Goal: Ask a question

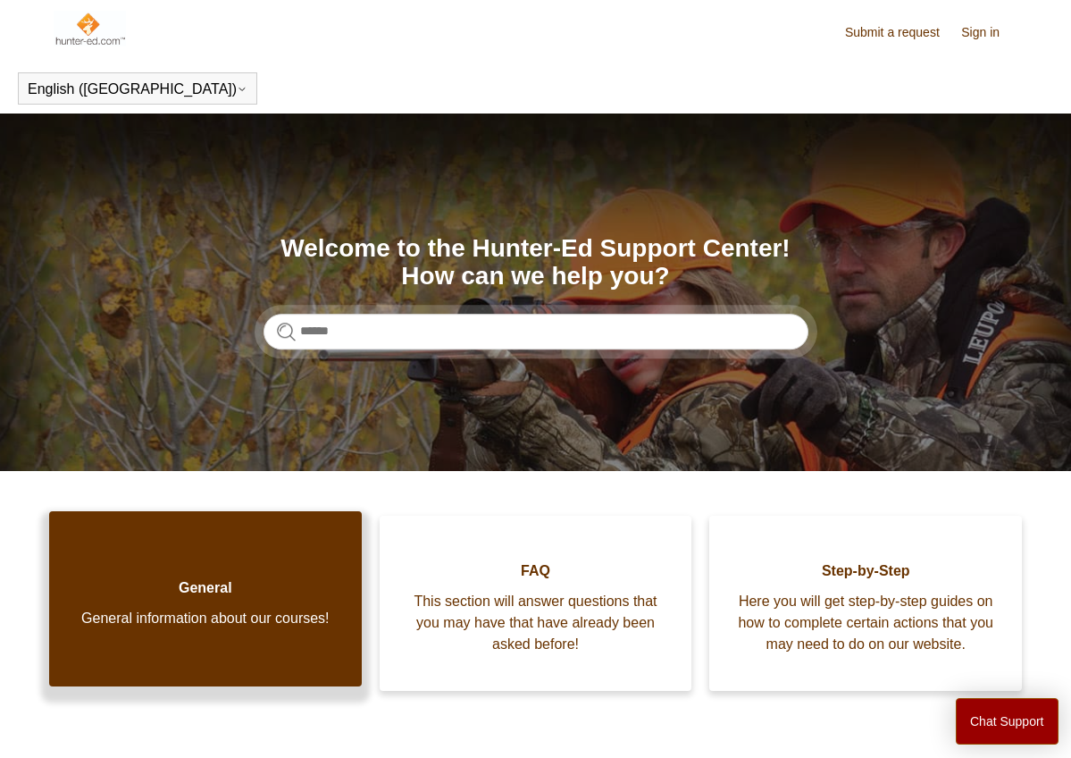
click at [297, 532] on link "General General information about our courses!" at bounding box center [205, 598] width 313 height 175
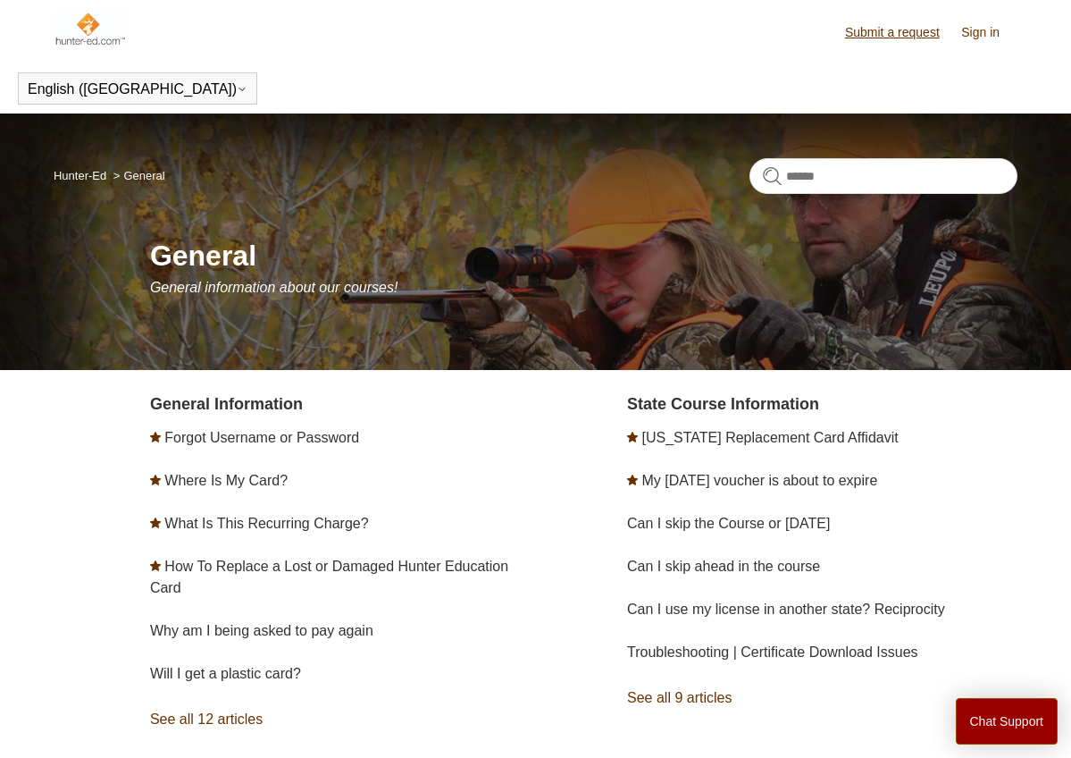
click at [888, 31] on link "Submit a request" at bounding box center [901, 32] width 113 height 19
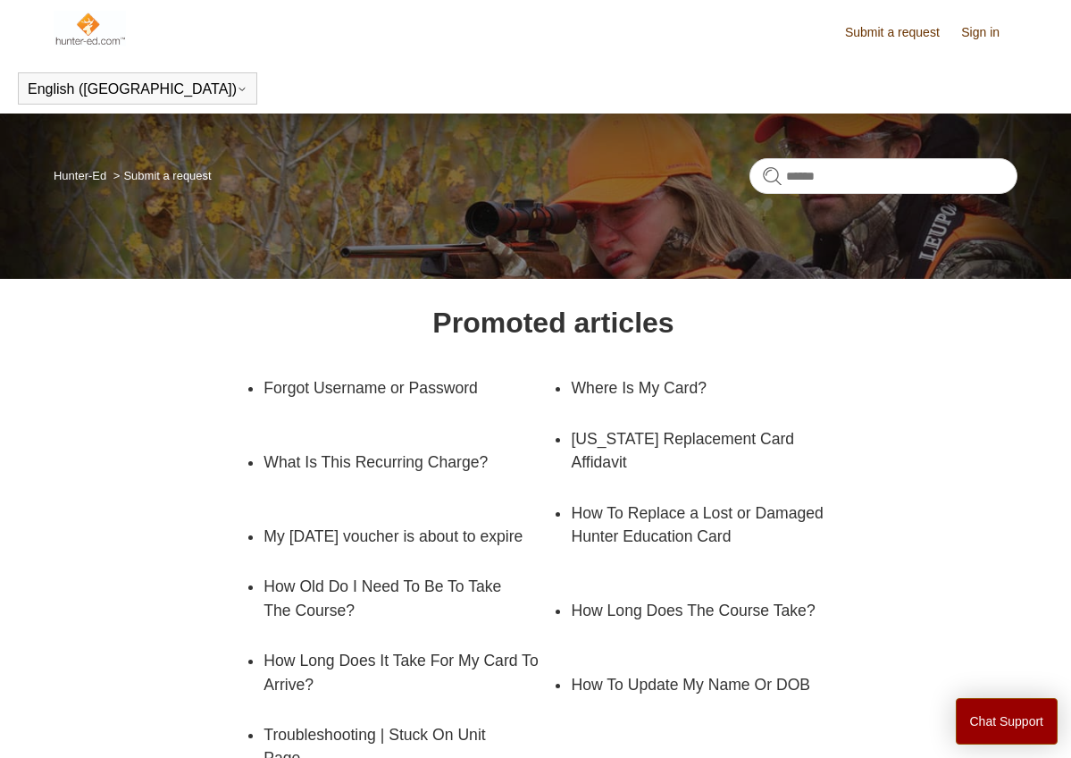
click at [888, 31] on link "Submit a request" at bounding box center [901, 32] width 113 height 19
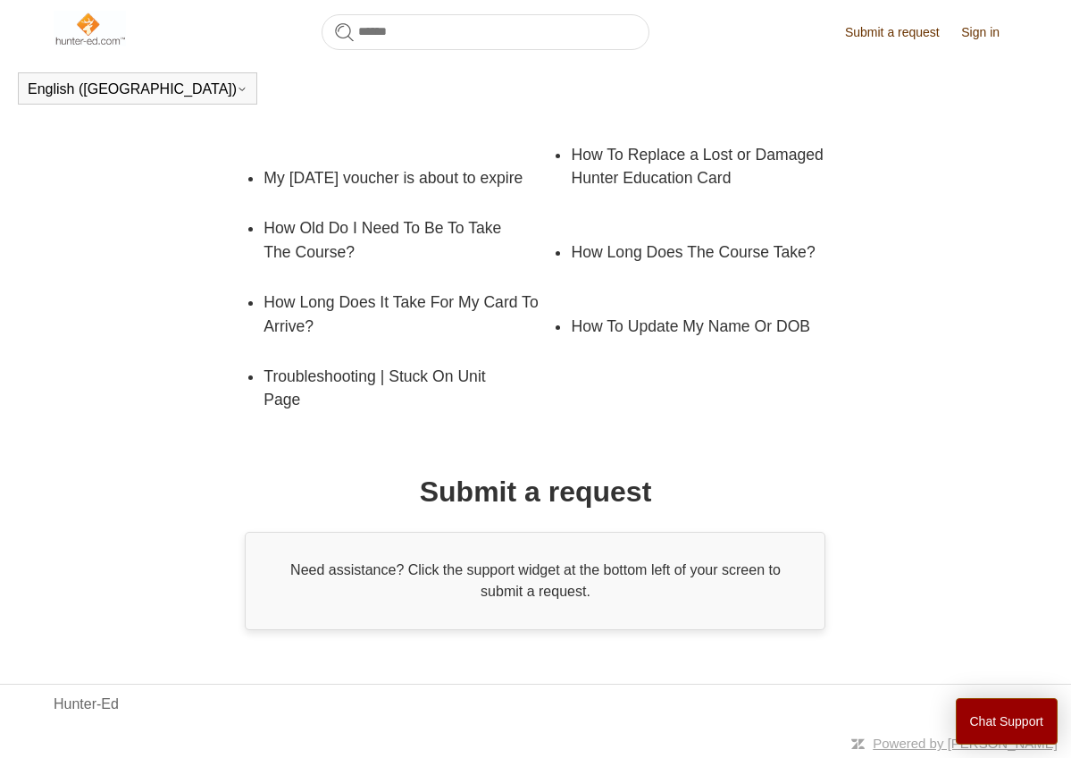
scroll to position [356, 0]
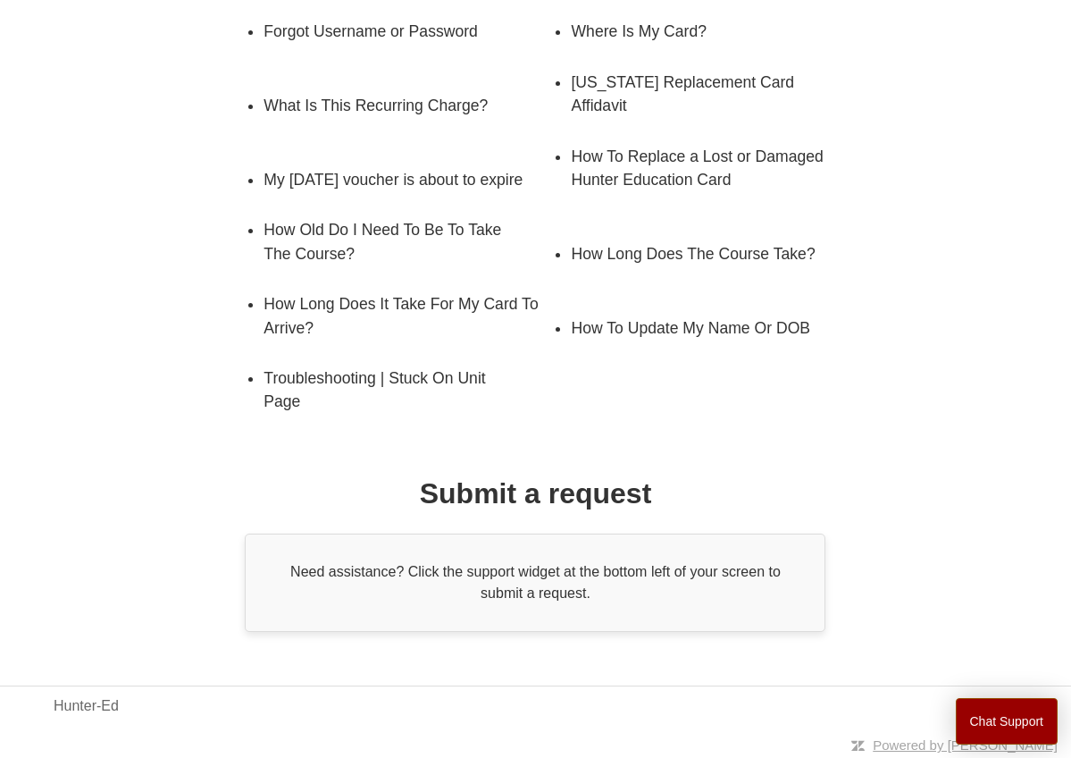
click at [414, 573] on div "Need assistance? Click the support widget at the bottom left of your screen to …" at bounding box center [535, 582] width 581 height 98
click at [966, 713] on button "Chat Support" at bounding box center [1007, 721] width 103 height 46
